Goal: Communication & Community: Answer question/provide support

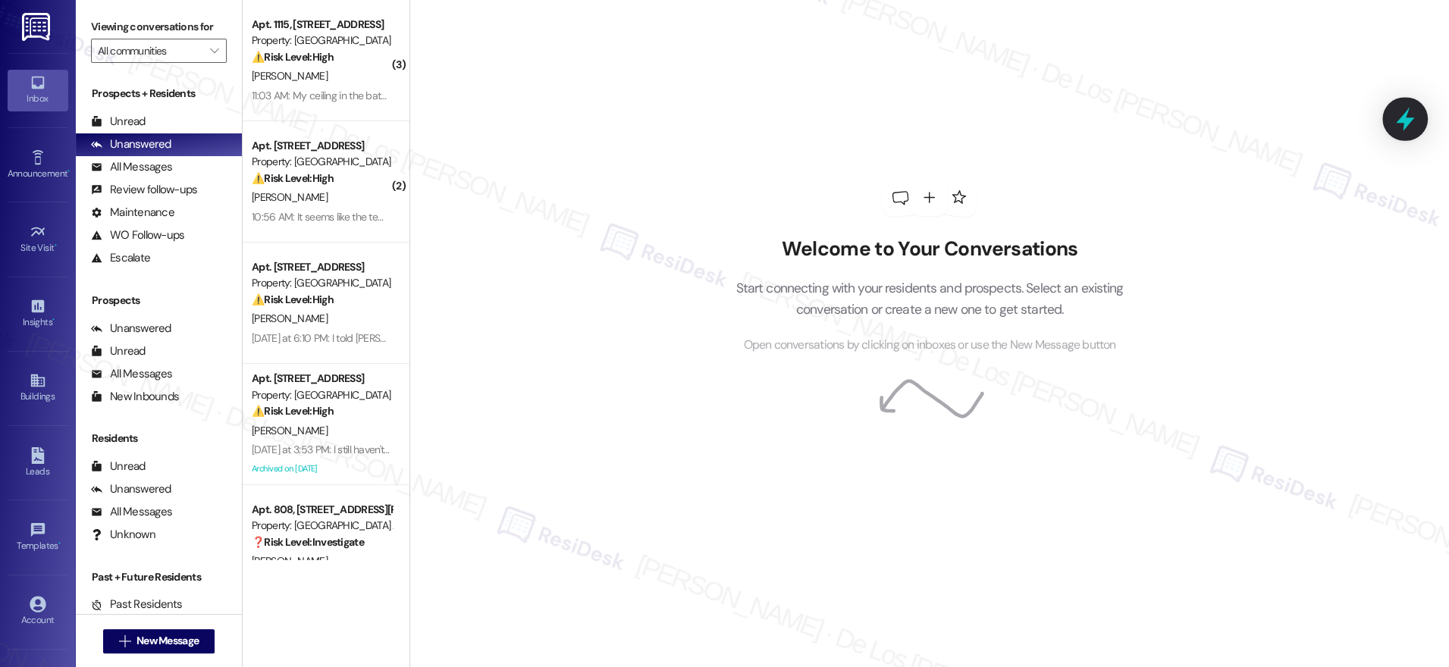
click at [1406, 121] on icon at bounding box center [1405, 120] width 18 height 24
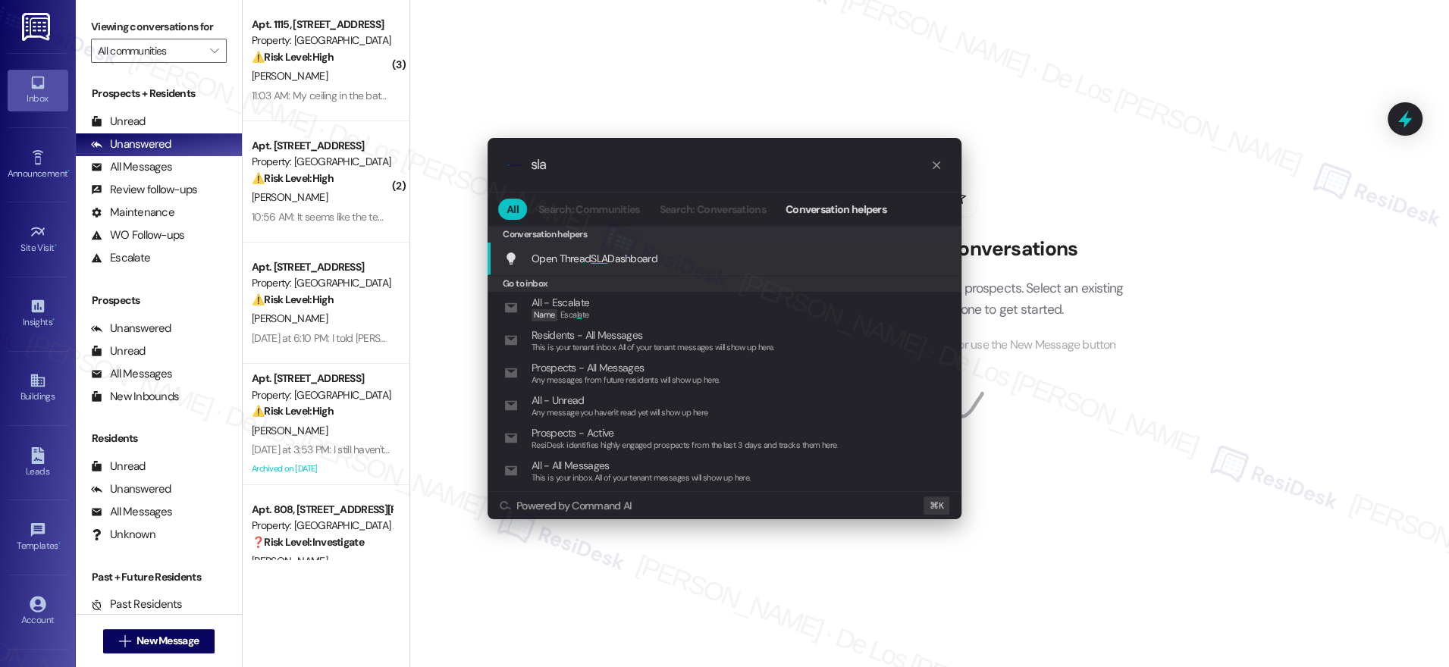
type input "sla"
click at [821, 261] on div "Open Thread SLA Dashboard Add shortcut" at bounding box center [726, 258] width 444 height 17
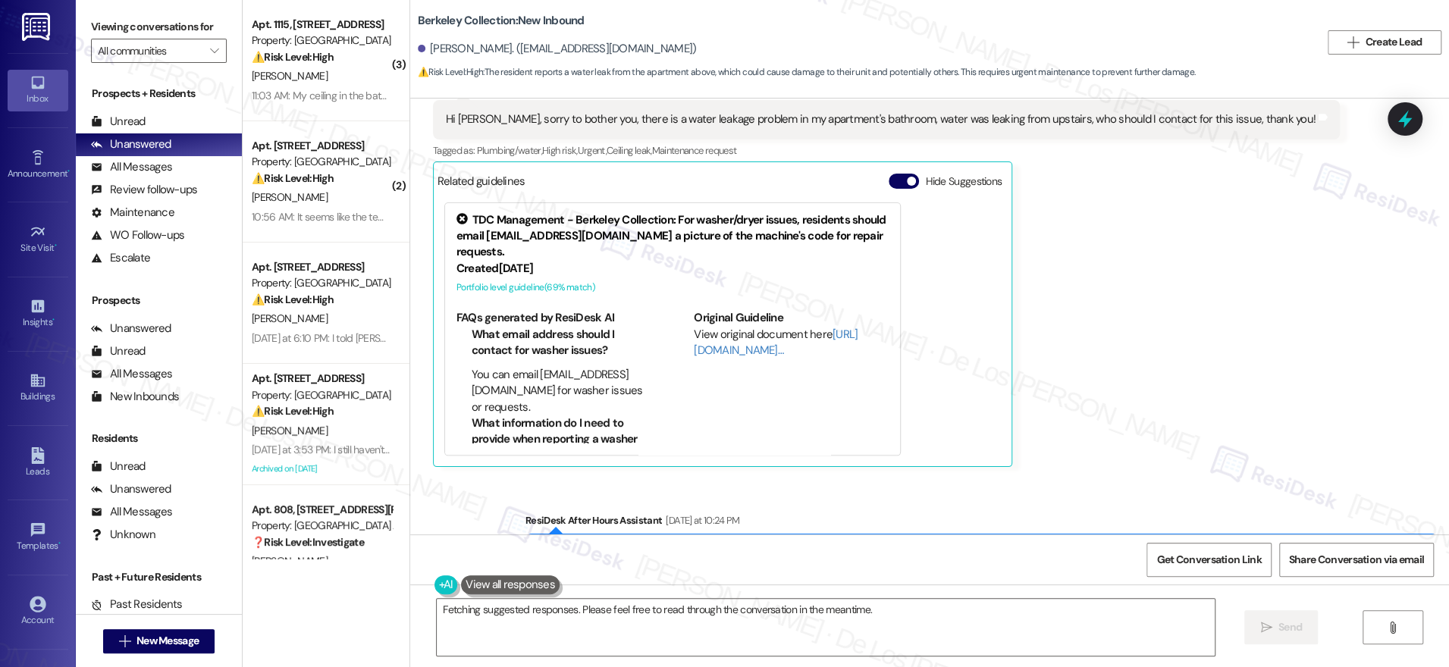
scroll to position [2002, 0]
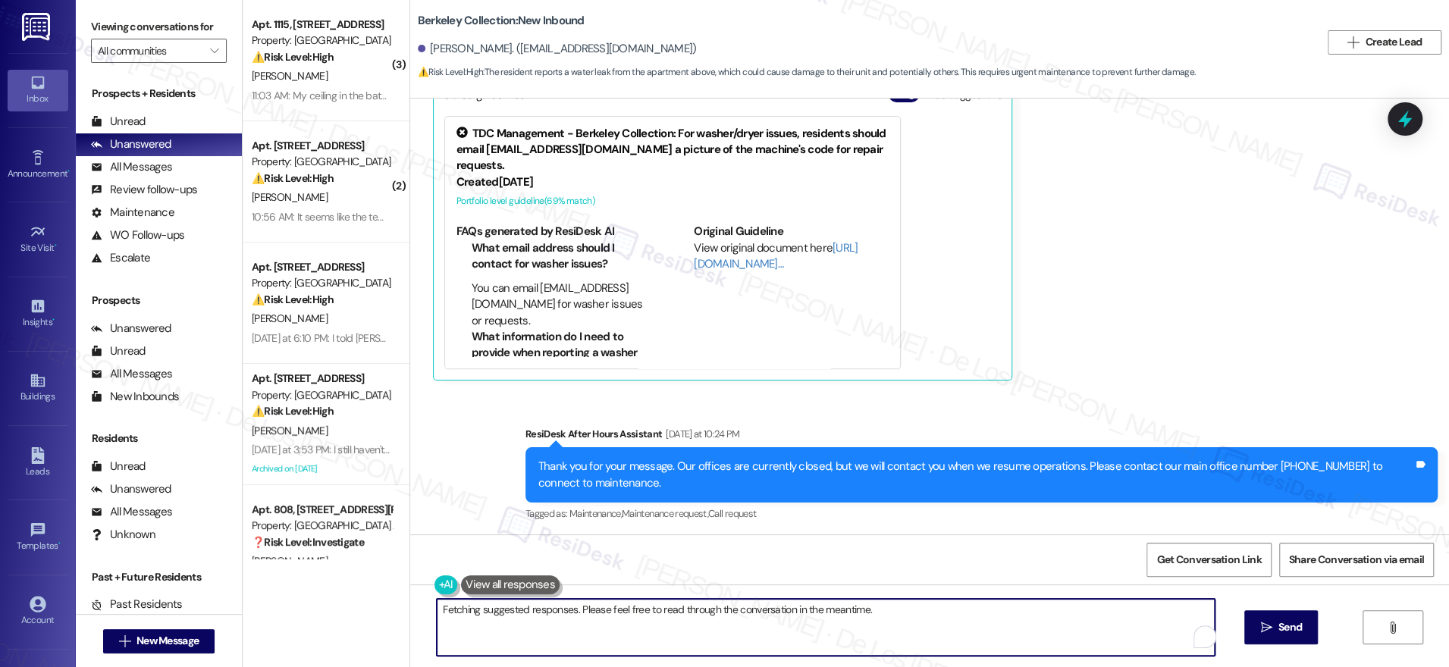
drag, startPoint x: 690, startPoint y: 609, endPoint x: 758, endPoint y: 650, distance: 79.6
click at [758, 650] on textarea "Hi {{first_name}}, I'm so sorry to hear about the water leak! Since our offices…" at bounding box center [826, 627] width 778 height 57
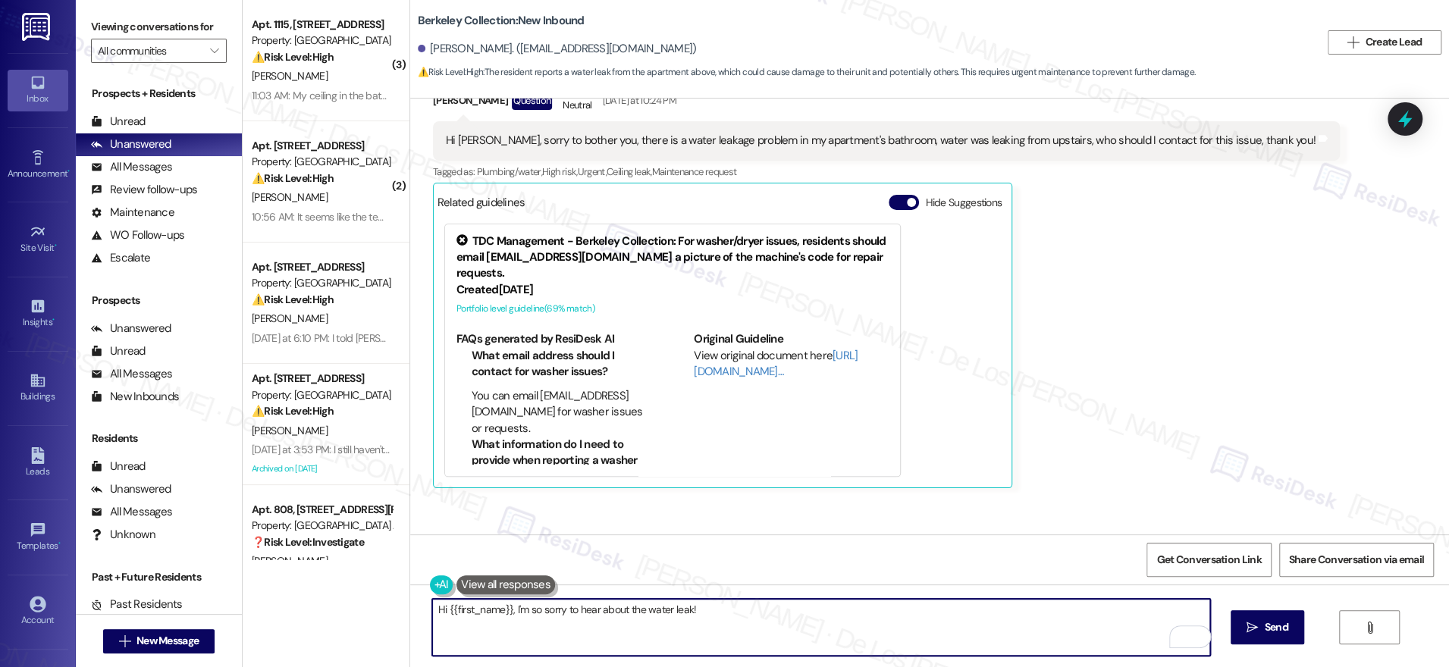
scroll to position [1774, 0]
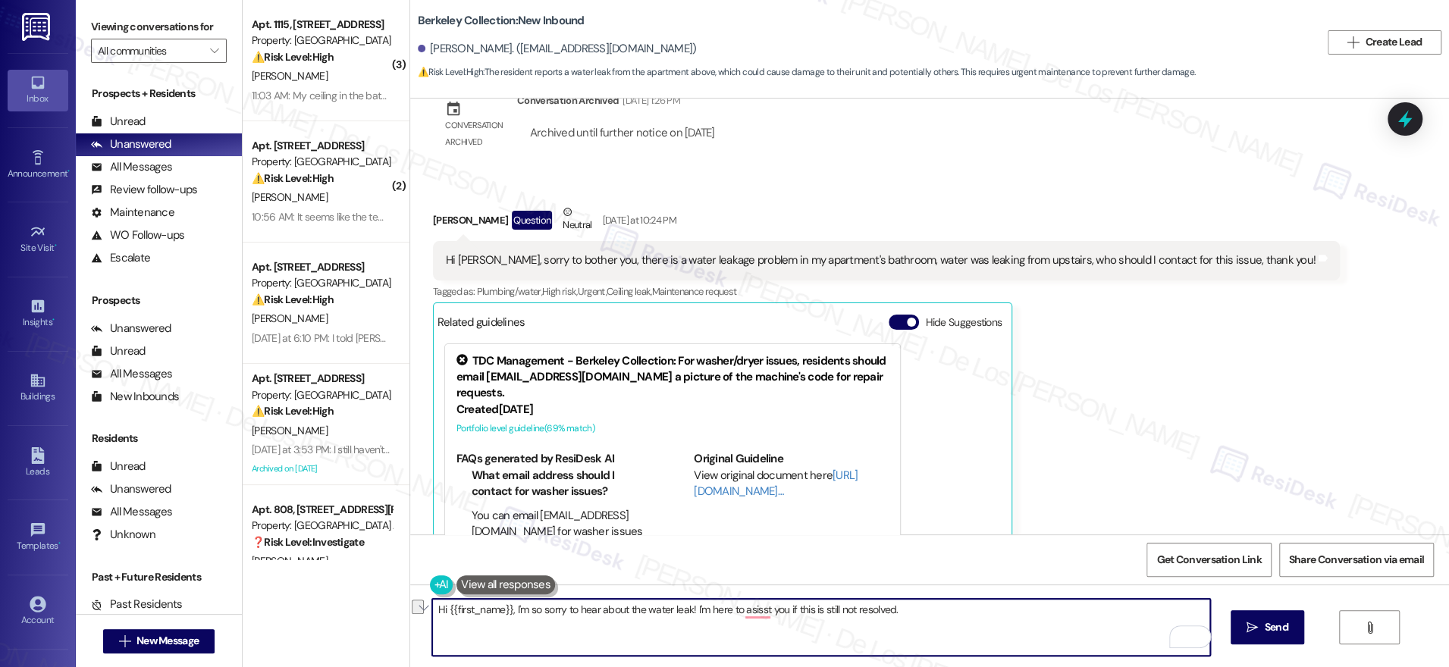
drag, startPoint x: 760, startPoint y: 611, endPoint x: 972, endPoint y: 629, distance: 213.1
click at [972, 629] on textarea "Hi {{first_name}}, I'm so sorry to hear about the water leak! I'm here to asiss…" at bounding box center [821, 627] width 778 height 57
click at [794, 617] on textarea "Hi {{first_name}}, I'm so sorry to hear about the water leak! I'm here to assis…" at bounding box center [821, 627] width 778 height 57
drag, startPoint x: 683, startPoint y: 608, endPoint x: 851, endPoint y: 630, distance: 169.0
click at [851, 630] on textarea "Hi {{first_name}}, I'm so sorry to hear about the water leak! I'm here to assist" at bounding box center [821, 627] width 778 height 57
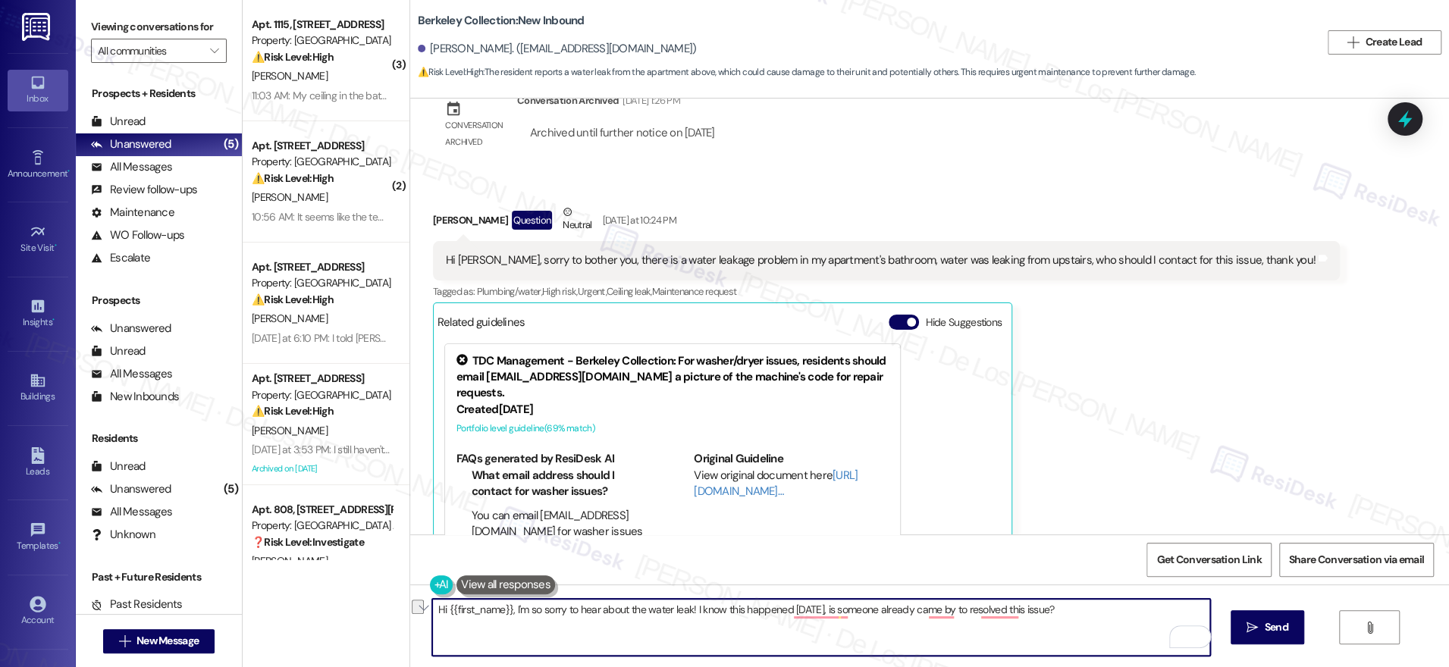
paste textarea "’m so sorry to hear about the leak! That must’ve been really frustrating. Since…"
drag, startPoint x: 812, startPoint y: 612, endPoint x: 679, endPoint y: 611, distance: 133.4
click at [663, 613] on textarea "Hi {{first_name}}, I’m so sorry to hear about the leak! That must’ve been reall…" at bounding box center [821, 627] width 778 height 57
click at [941, 613] on textarea "Hi {{first_name}}, I’m so sorry to hear about the leak! I'm here to assist. Sin…" at bounding box center [821, 627] width 778 height 57
click at [1199, 611] on textarea "Hi {{first_name}}, I’m so sorry to hear about the leak! I'm here to assist. Sin…" at bounding box center [821, 627] width 778 height 57
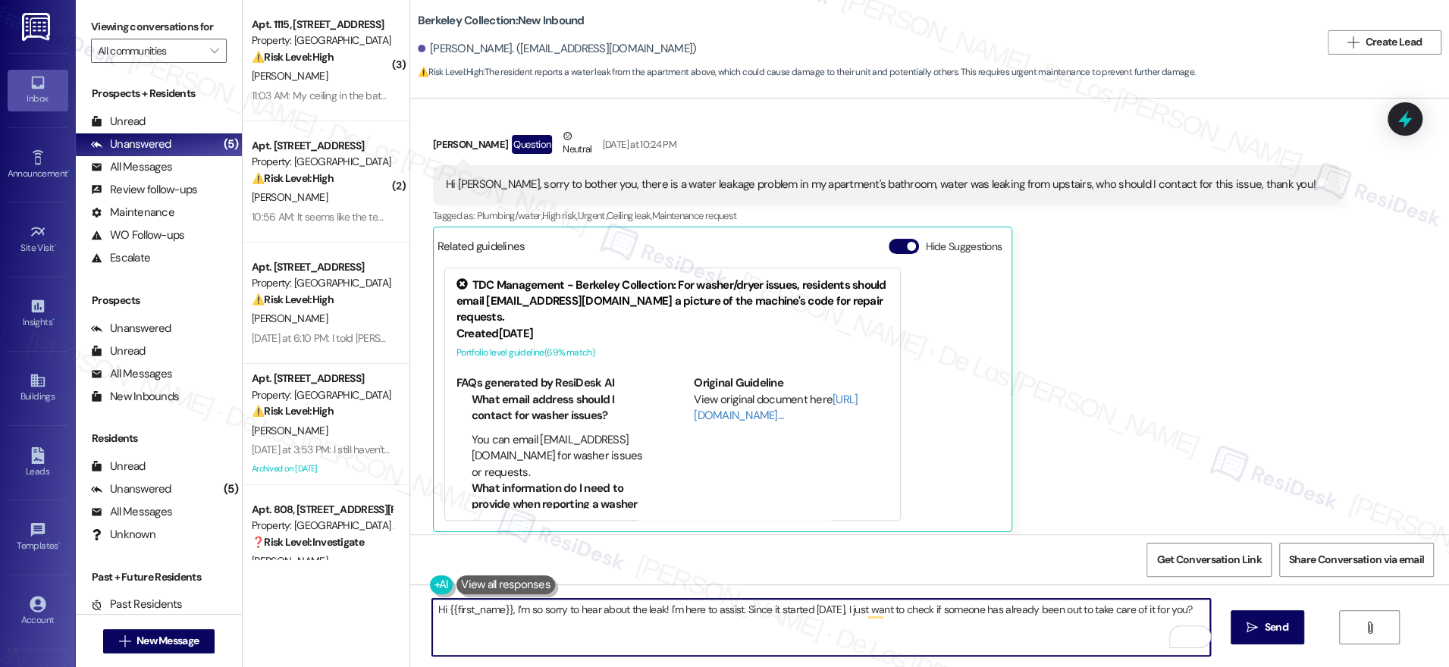
scroll to position [2002, 0]
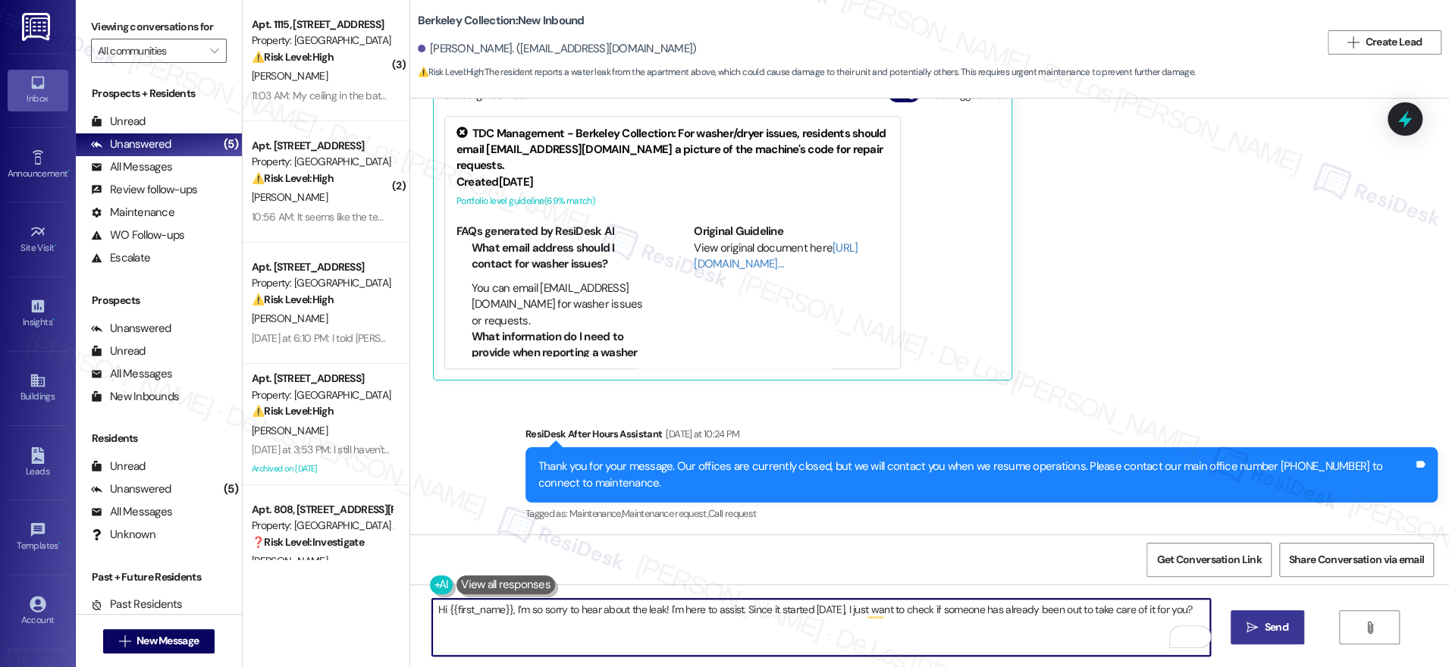
type textarea "Hi {{first_name}}, I’m so sorry to hear about the leak! I'm here to assist. Sin…"
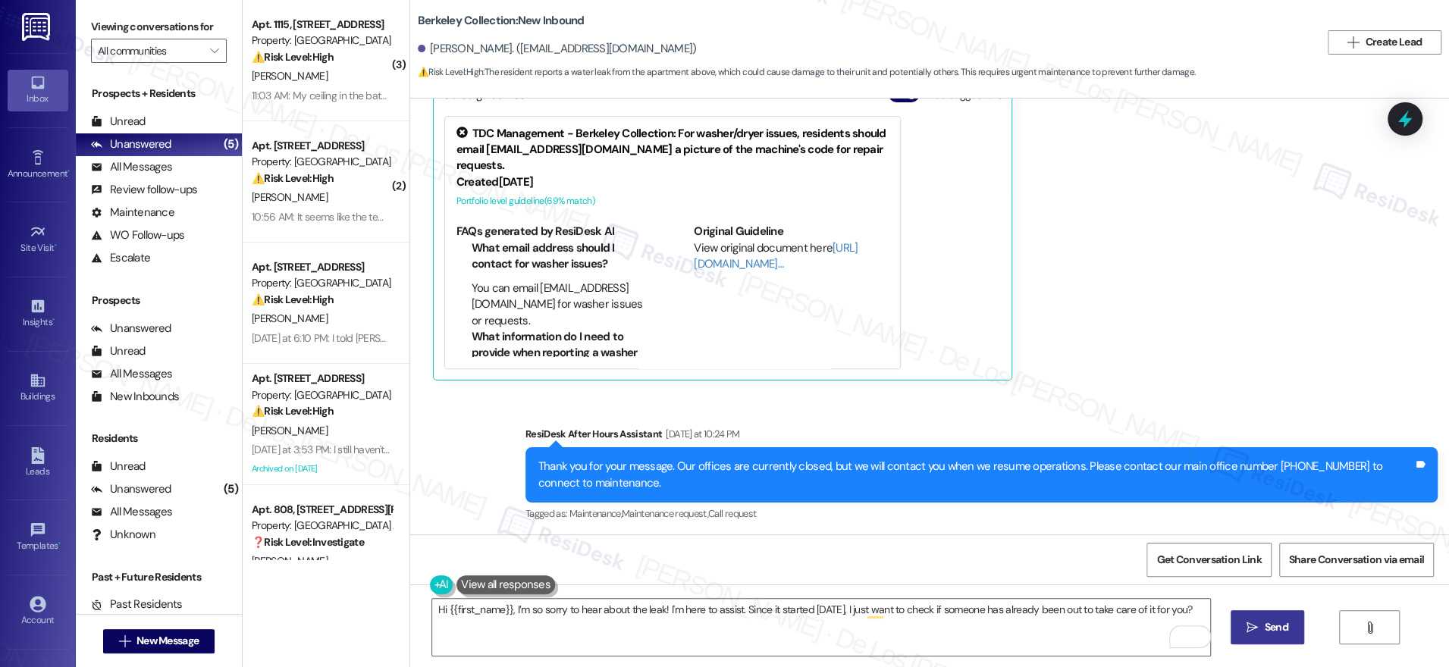
click at [1268, 627] on span "Send" at bounding box center [1277, 627] width 24 height 16
click at [1215, 558] on span "Get Conversation Link" at bounding box center [1208, 560] width 105 height 16
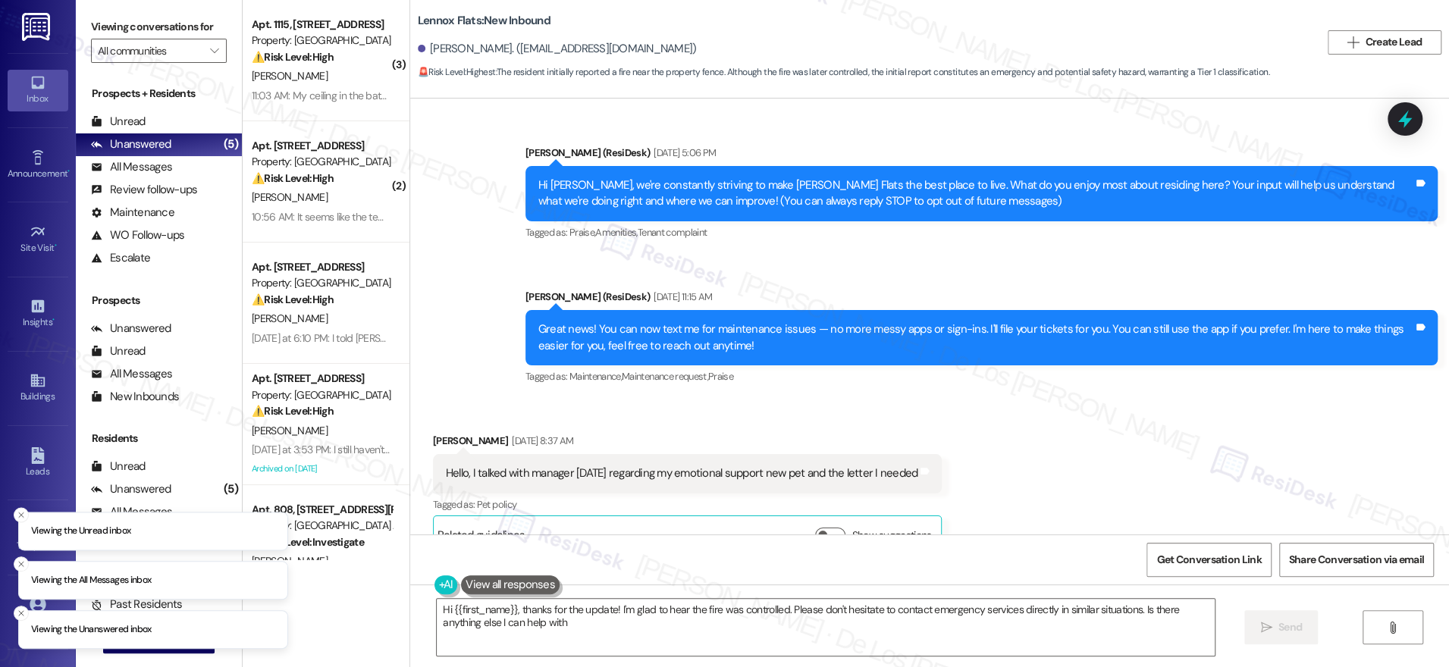
type textarea "Hi {{first_name}}, thanks for the update! I'm glad to hear the fire was control…"
